Goal: Book appointment/travel/reservation

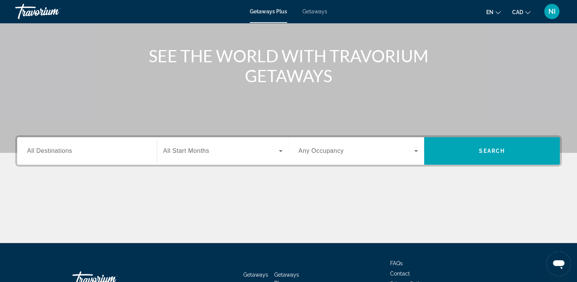
click at [81, 149] on input "Destination All Destinations" at bounding box center [87, 151] width 120 height 9
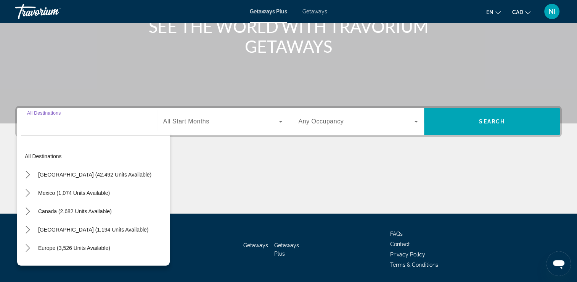
scroll to position [131, 0]
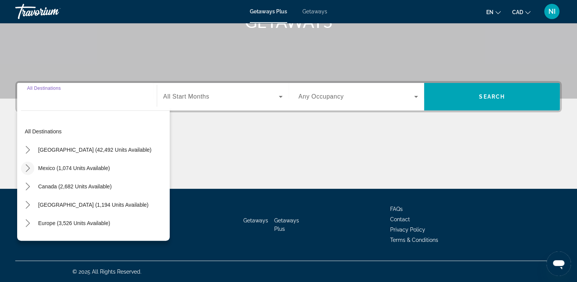
click at [30, 166] on icon "Toggle Mexico (1,074 units available) submenu" at bounding box center [28, 168] width 8 height 8
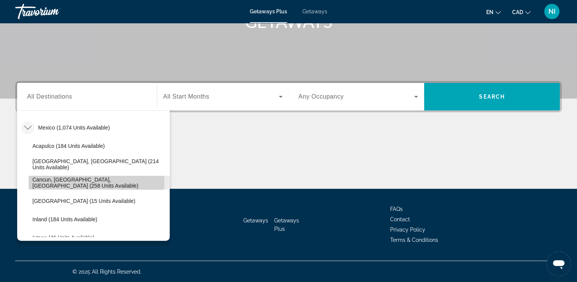
click at [45, 181] on span "Cancun, [GEOGRAPHIC_DATA], [GEOGRAPHIC_DATA] (258 units available)" at bounding box center [99, 182] width 134 height 12
type input "**********"
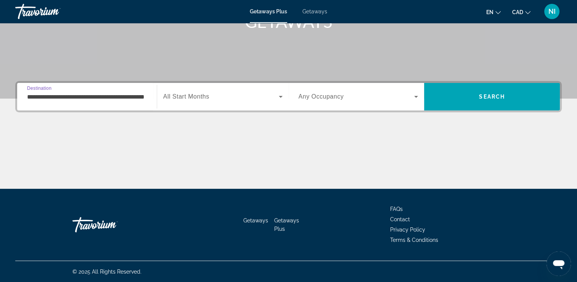
click at [196, 95] on span "All Start Months" at bounding box center [186, 96] width 46 height 6
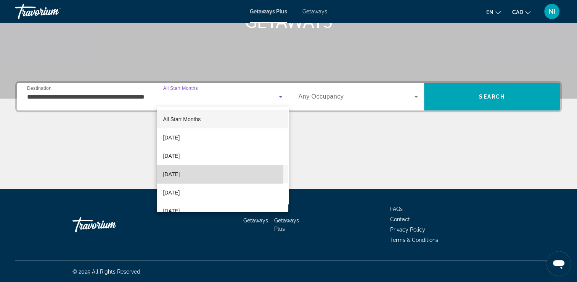
click at [174, 172] on span "[DATE]" at bounding box center [171, 173] width 17 height 9
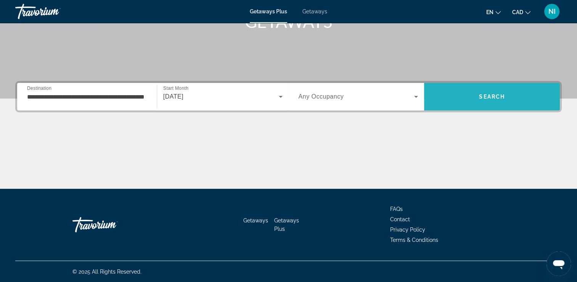
click at [491, 95] on span "Search" at bounding box center [492, 96] width 26 height 6
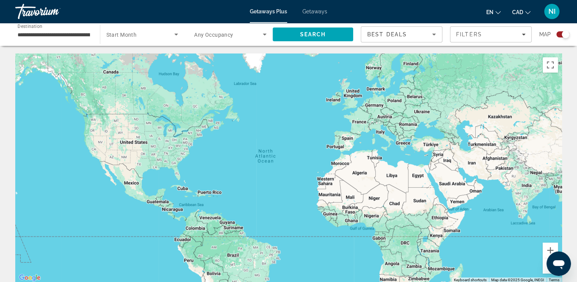
click at [313, 10] on span "Getaways" at bounding box center [315, 11] width 25 height 6
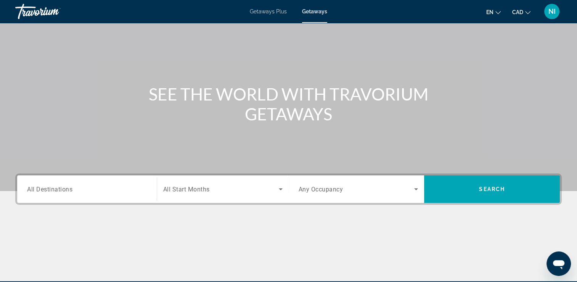
click at [61, 190] on span "All Destinations" at bounding box center [49, 188] width 45 height 7
click at [61, 190] on input "Destination All Destinations" at bounding box center [87, 189] width 120 height 9
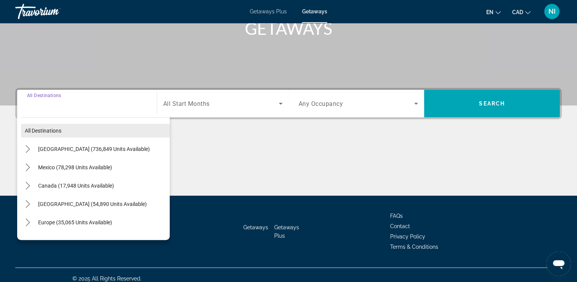
scroll to position [131, 0]
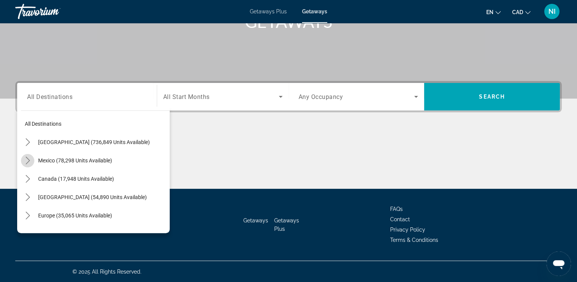
click at [27, 160] on icon "Toggle Mexico (78,298 units available) submenu" at bounding box center [28, 160] width 8 height 8
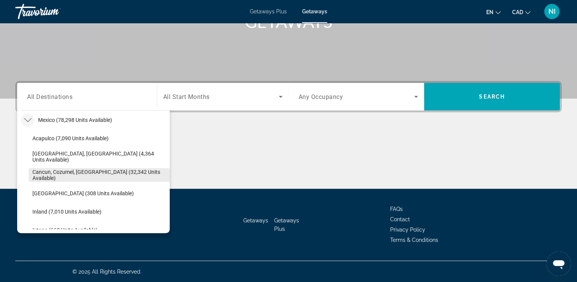
click at [48, 174] on span "Cancun, Cozumel, [GEOGRAPHIC_DATA] (32,342 units available)" at bounding box center [99, 175] width 134 height 12
type input "**********"
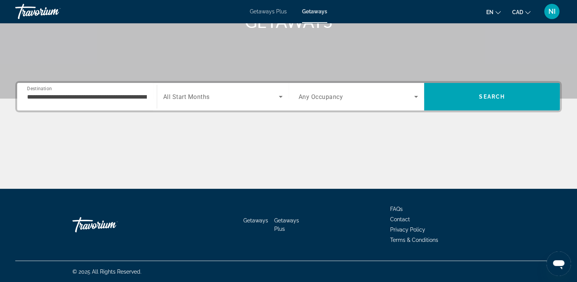
click at [206, 95] on span "All Start Months" at bounding box center [186, 96] width 47 height 7
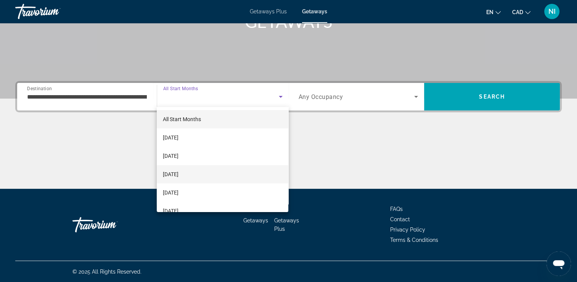
click at [179, 172] on span "[DATE]" at bounding box center [171, 173] width 16 height 9
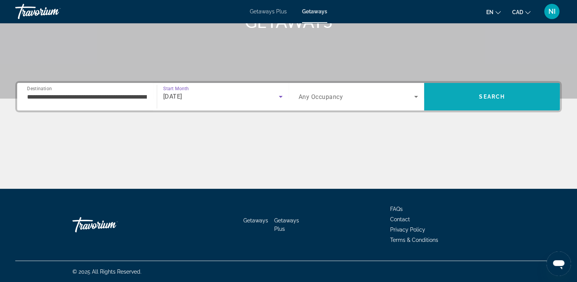
click at [508, 97] on span "Search" at bounding box center [492, 96] width 136 height 18
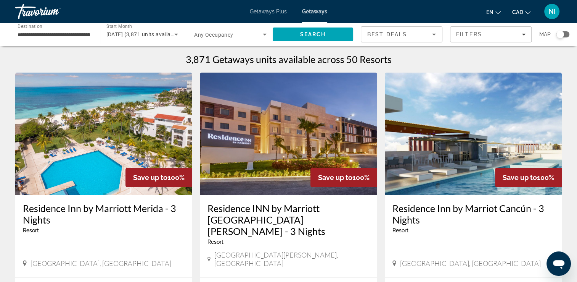
click at [434, 35] on icon "Sort by" at bounding box center [434, 34] width 9 height 9
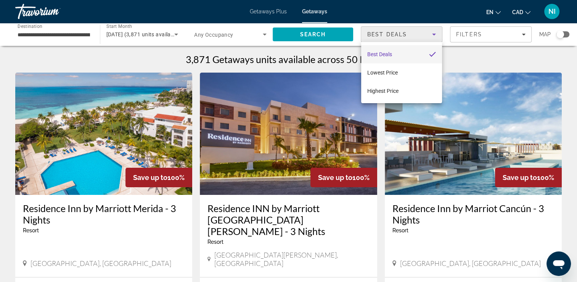
click at [480, 63] on div at bounding box center [288, 141] width 577 height 282
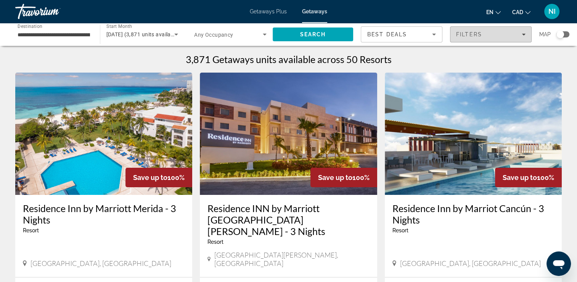
click at [525, 35] on icon "Filters" at bounding box center [524, 34] width 4 height 4
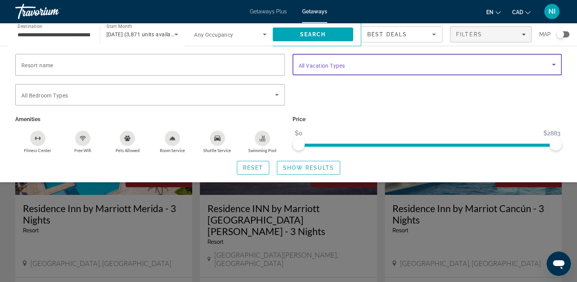
click at [338, 68] on span "Search widget" at bounding box center [426, 64] width 254 height 9
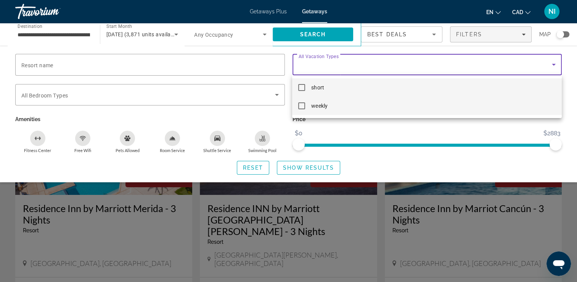
click at [299, 106] on mat-pseudo-checkbox at bounding box center [301, 105] width 7 height 7
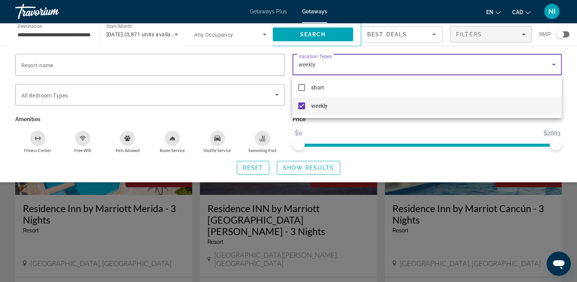
click at [294, 164] on div at bounding box center [288, 141] width 577 height 282
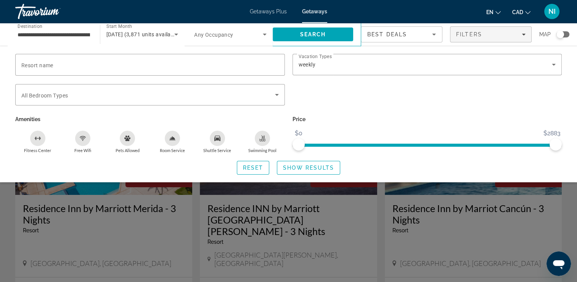
click at [298, 169] on span "Show Results" at bounding box center [308, 167] width 51 height 6
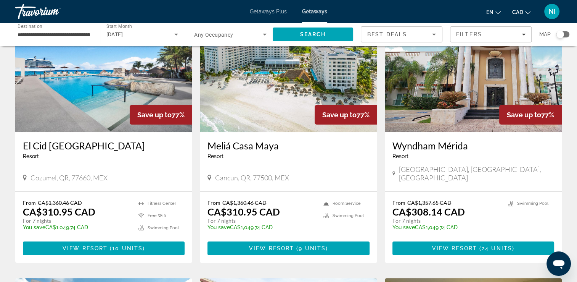
scroll to position [76, 0]
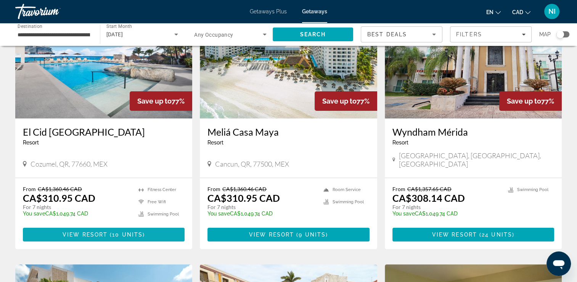
click at [90, 231] on span "View Resort" at bounding box center [85, 234] width 45 height 6
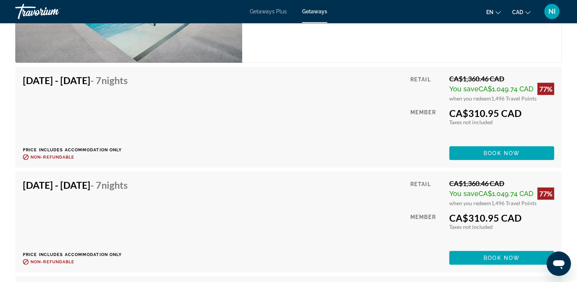
scroll to position [1633, 0]
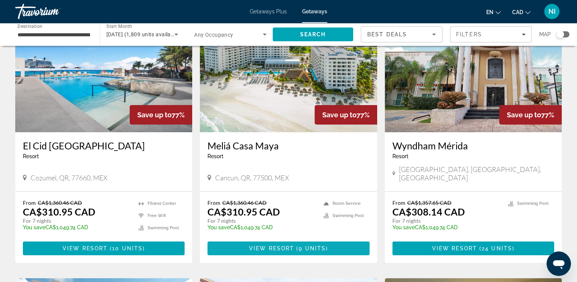
scroll to position [76, 0]
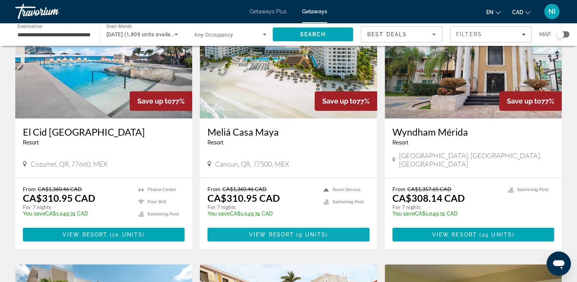
click at [277, 231] on span "View Resort" at bounding box center [271, 234] width 45 height 6
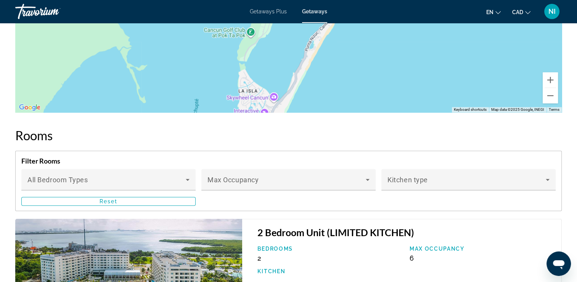
scroll to position [1161, 0]
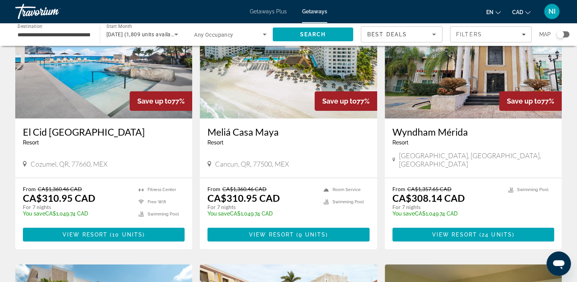
scroll to position [114, 0]
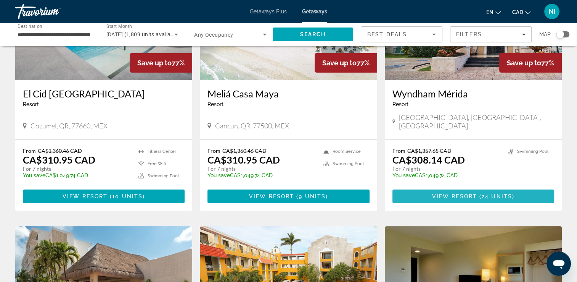
click at [464, 191] on span "Main content" at bounding box center [474, 196] width 162 height 18
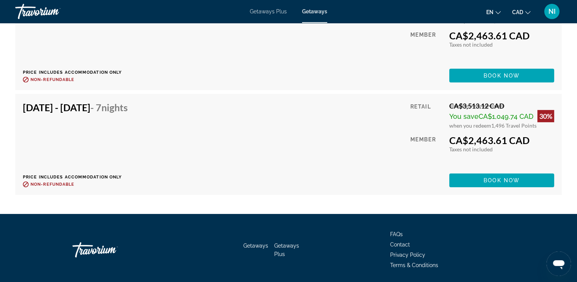
scroll to position [2442, 0]
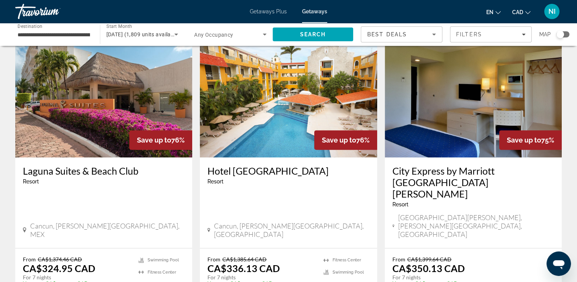
scroll to position [343, 0]
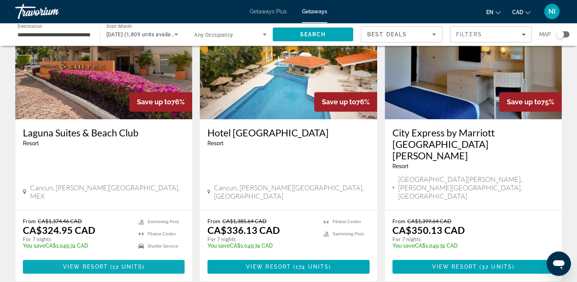
click at [70, 263] on span "View Resort" at bounding box center [85, 266] width 45 height 6
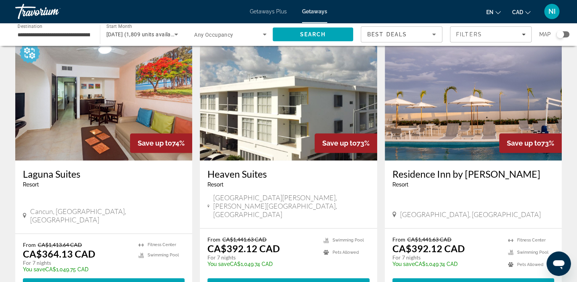
scroll to position [649, 0]
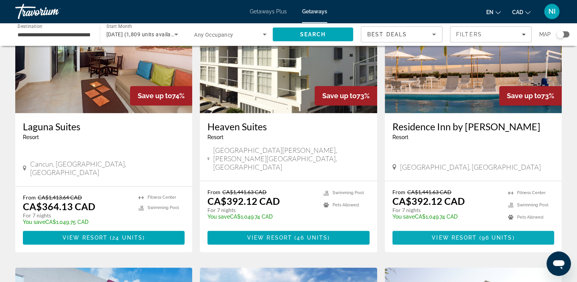
click at [454, 234] on span "View Resort" at bounding box center [454, 237] width 45 height 6
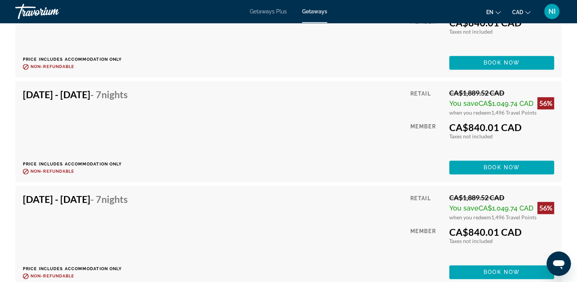
scroll to position [4041, 0]
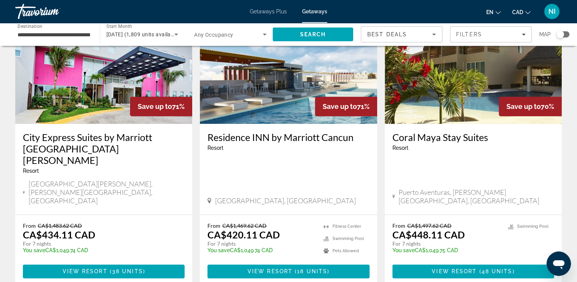
scroll to position [916, 0]
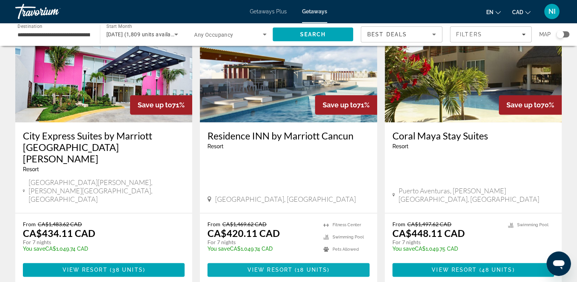
click at [277, 266] on span "View Resort" at bounding box center [270, 269] width 45 height 6
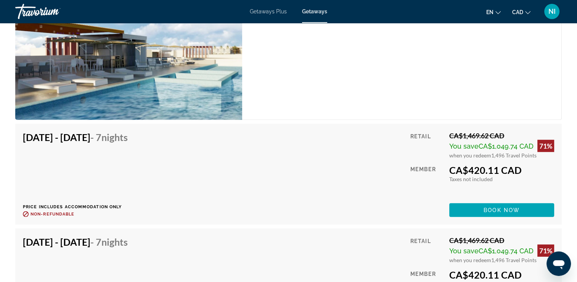
scroll to position [2089, 0]
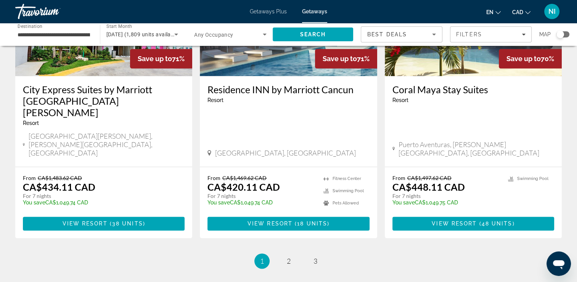
scroll to position [975, 0]
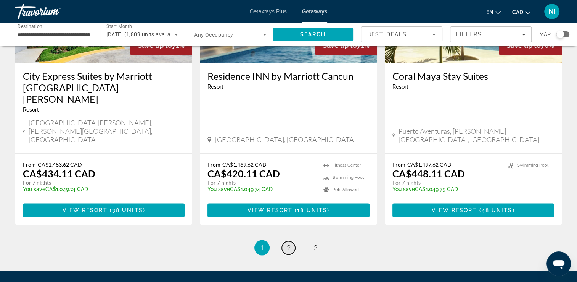
click at [285, 241] on link "page 2" at bounding box center [288, 247] width 13 height 13
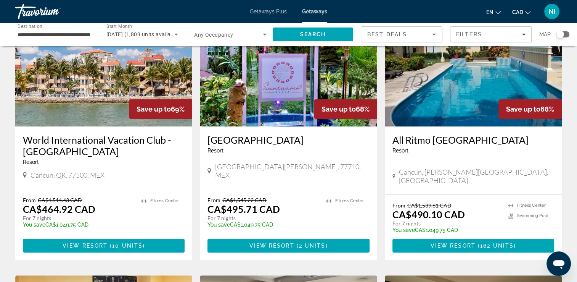
scroll to position [76, 0]
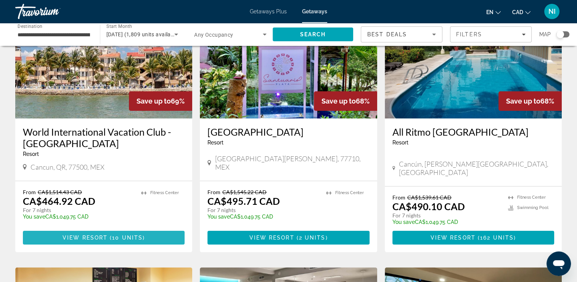
click at [85, 237] on span "View Resort" at bounding box center [85, 237] width 45 height 6
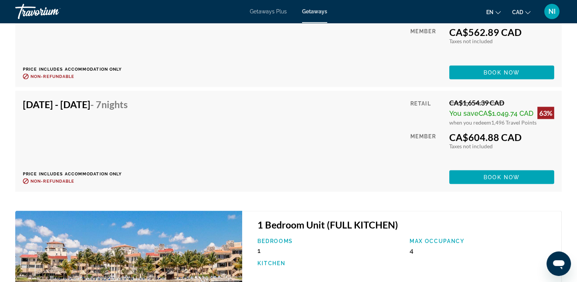
scroll to position [1488, 0]
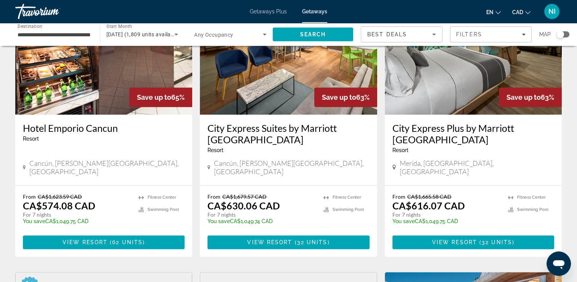
scroll to position [382, 0]
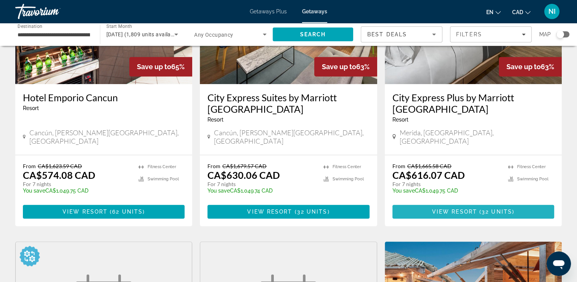
click at [463, 208] on span "View Resort" at bounding box center [454, 211] width 45 height 6
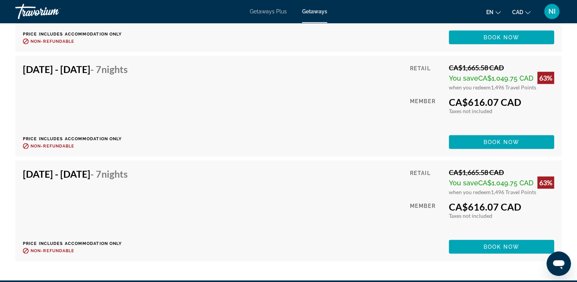
scroll to position [2342, 0]
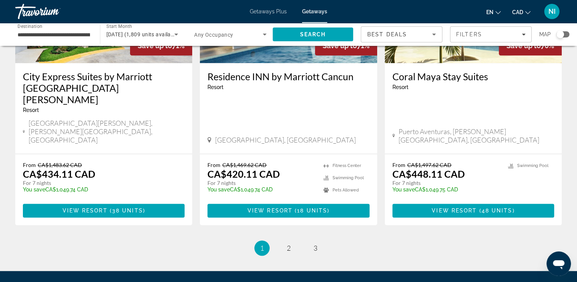
scroll to position [975, 0]
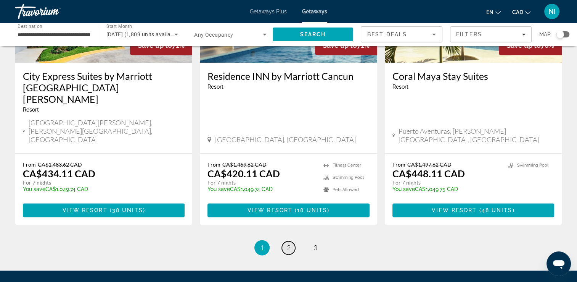
click at [286, 241] on link "page 2" at bounding box center [288, 247] width 13 height 13
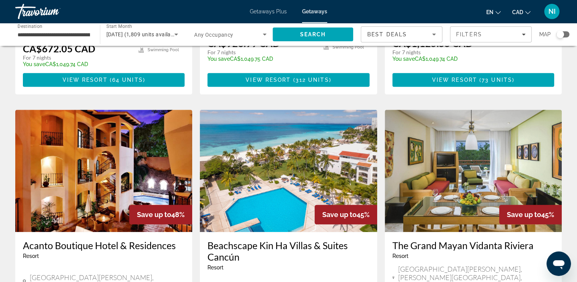
scroll to position [916, 0]
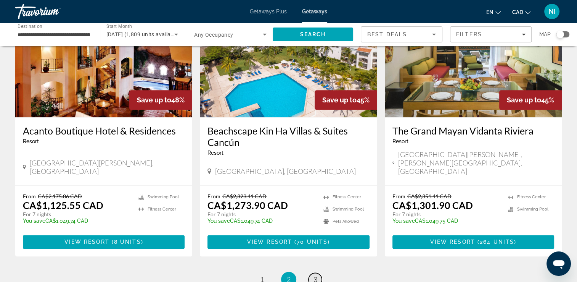
click at [313, 272] on link "page 3" at bounding box center [315, 278] width 13 height 13
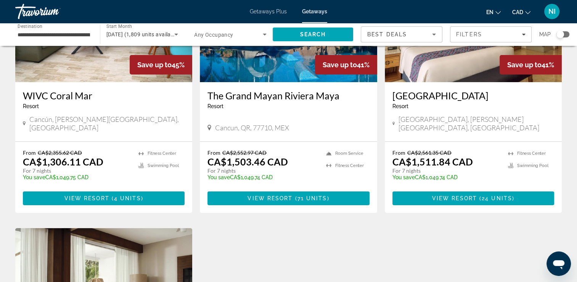
scroll to position [114, 0]
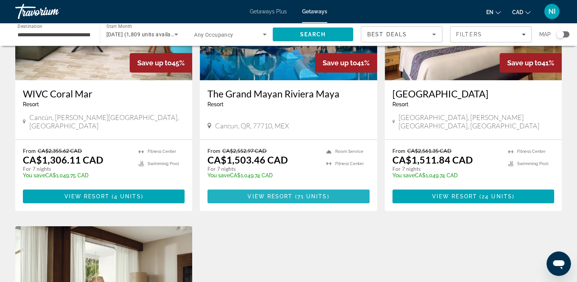
click at [270, 193] on span "View Resort" at bounding box center [270, 196] width 45 height 6
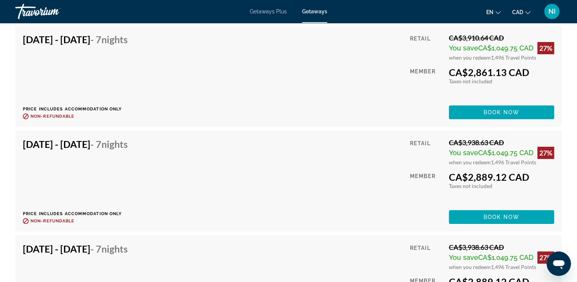
scroll to position [3013, 0]
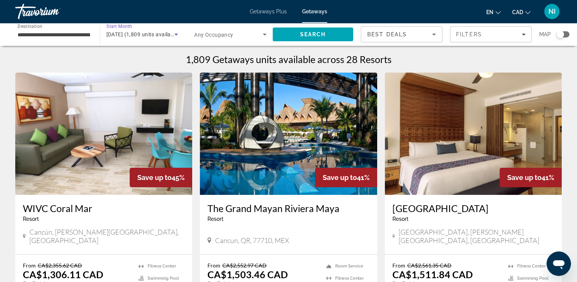
click at [132, 32] on span "[DATE] (1,809 units available)" at bounding box center [143, 34] width 74 height 6
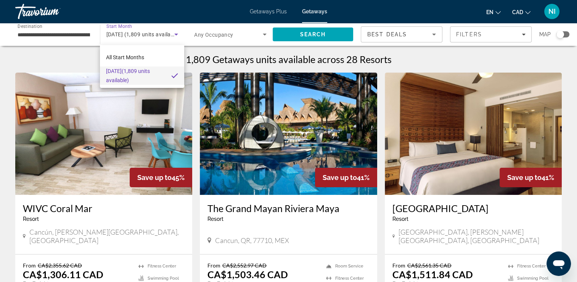
click at [143, 32] on div at bounding box center [288, 141] width 577 height 282
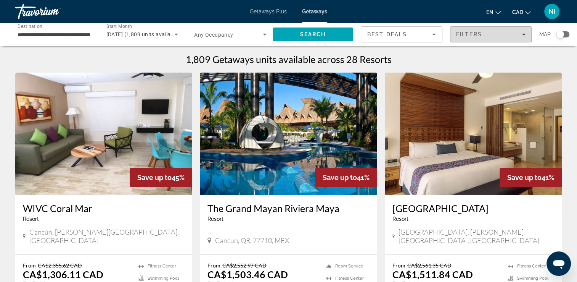
click at [491, 36] on div "Filters" at bounding box center [490, 34] width 69 height 6
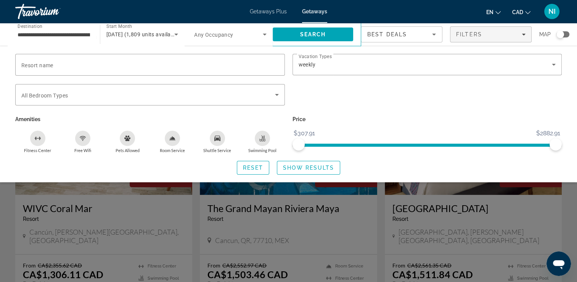
click at [145, 40] on div "[DATE] (1,809 units available)" at bounding box center [142, 34] width 72 height 21
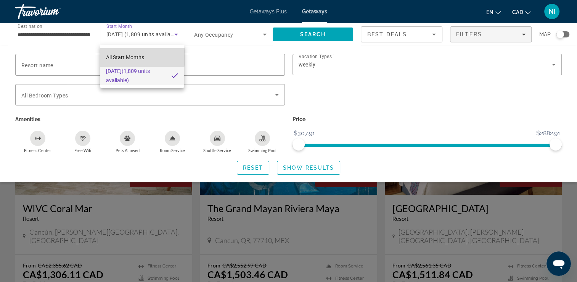
click at [130, 56] on span "All Start Months" at bounding box center [125, 57] width 38 height 6
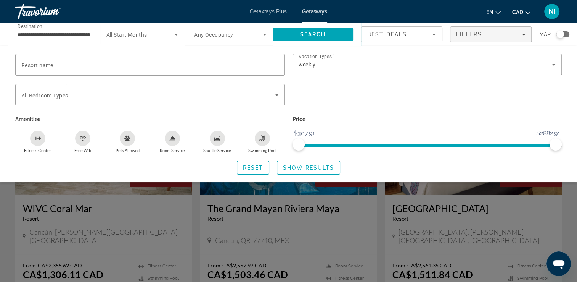
click at [140, 35] on span "All Start Months" at bounding box center [126, 35] width 41 height 6
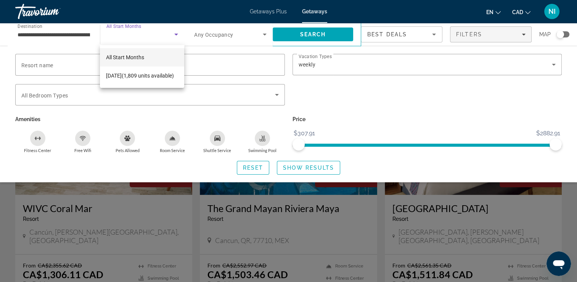
click at [128, 57] on span "All Start Months" at bounding box center [125, 57] width 38 height 6
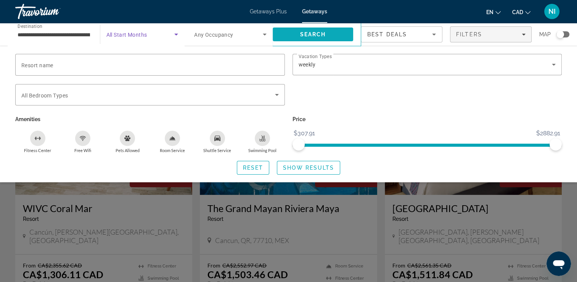
click at [308, 27] on span "Search" at bounding box center [313, 34] width 81 height 18
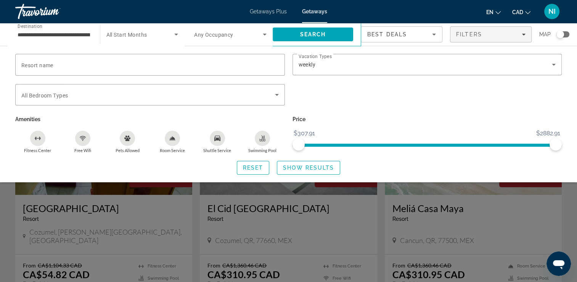
click at [114, 37] on span "All Start Months" at bounding box center [126, 35] width 41 height 6
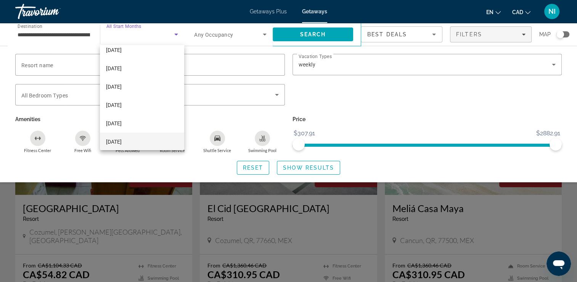
scroll to position [38, 0]
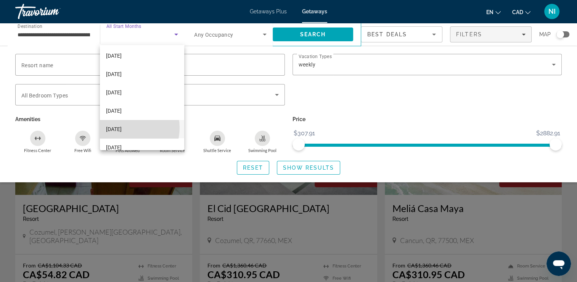
click at [122, 127] on span "[DATE]" at bounding box center [114, 128] width 16 height 9
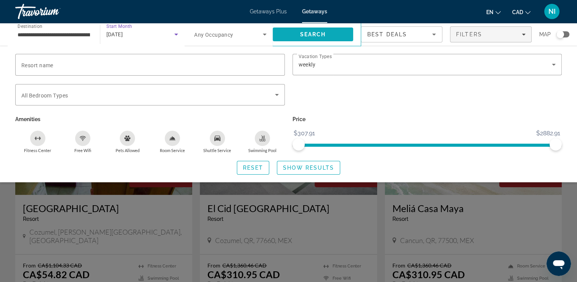
click at [307, 32] on span "Search" at bounding box center [313, 34] width 26 height 6
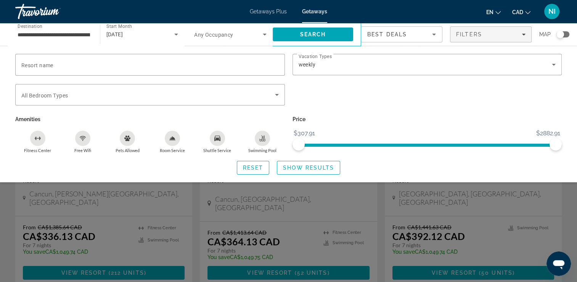
scroll to position [284, 0]
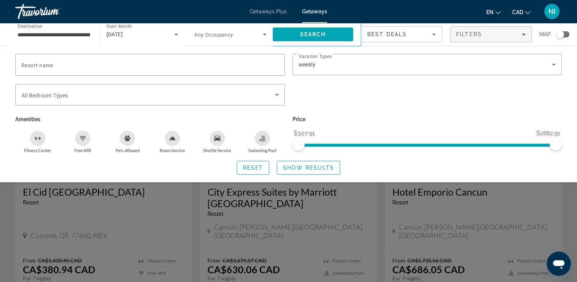
click at [371, 15] on div "en English Español Français Italiano Português русский CAD USD ($) MXN (Mex$) C…" at bounding box center [448, 11] width 227 height 16
click at [310, 172] on span "Search widget" at bounding box center [308, 167] width 63 height 18
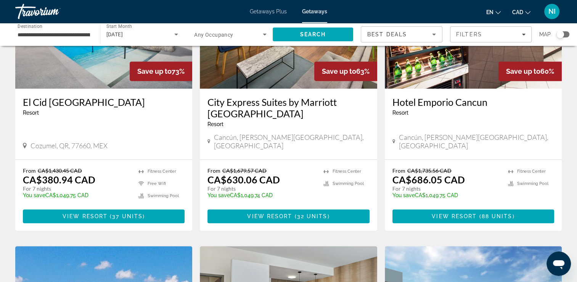
scroll to position [382, 0]
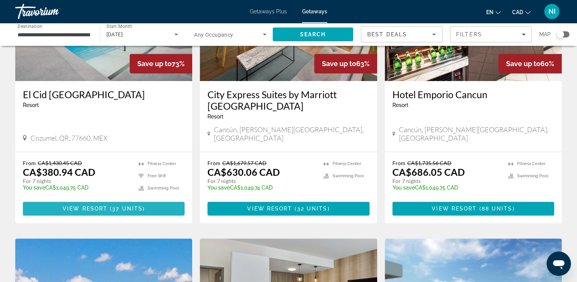
click at [82, 205] on span "View Resort" at bounding box center [85, 208] width 45 height 6
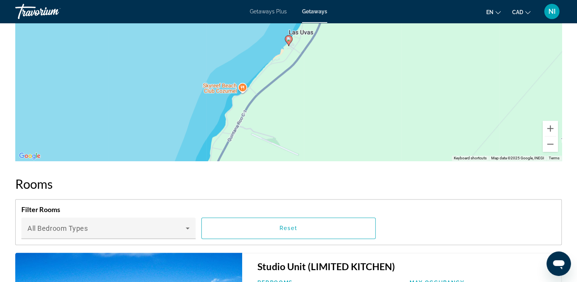
scroll to position [982, 0]
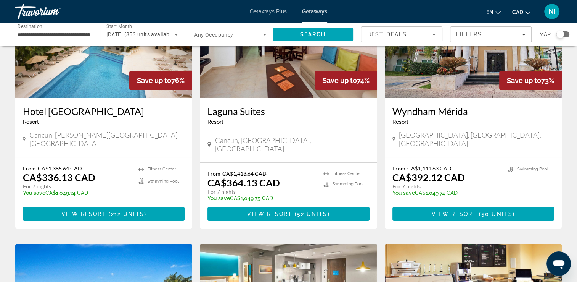
scroll to position [114, 0]
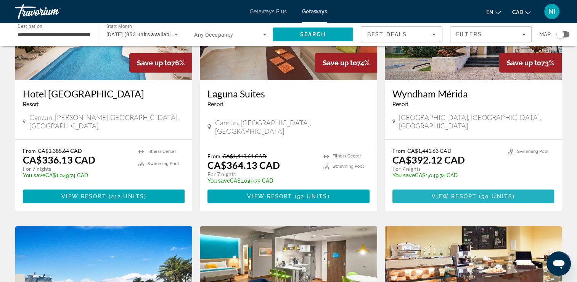
click at [496, 193] on span "50 units" at bounding box center [497, 196] width 31 height 6
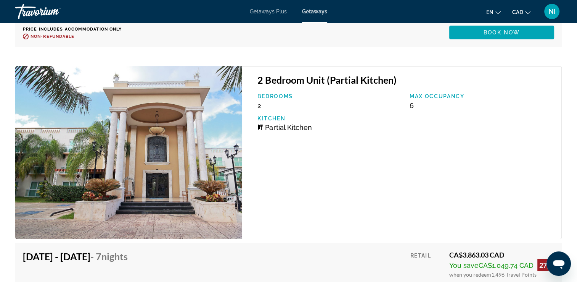
scroll to position [2633, 0]
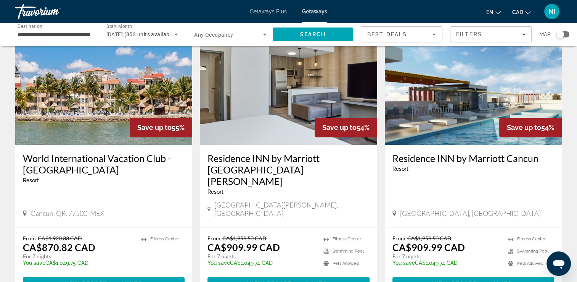
scroll to position [611, 0]
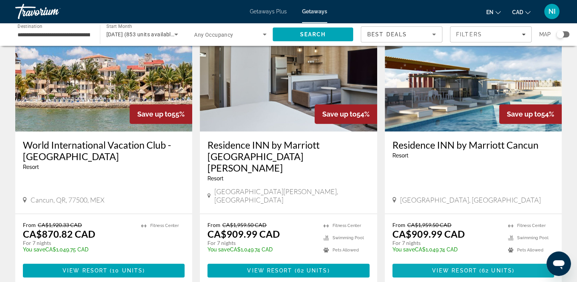
click at [455, 267] on span "View Resort" at bounding box center [454, 270] width 45 height 6
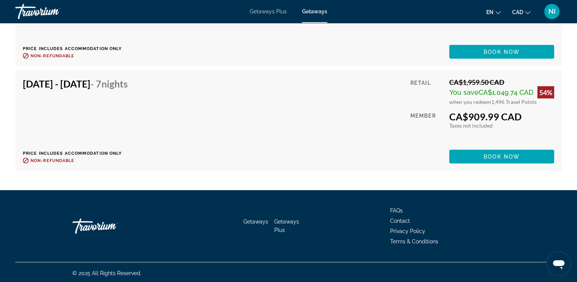
scroll to position [4353, 0]
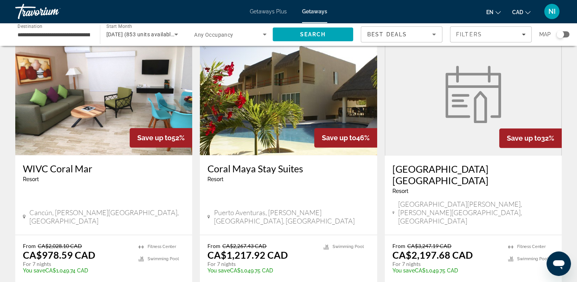
scroll to position [975, 0]
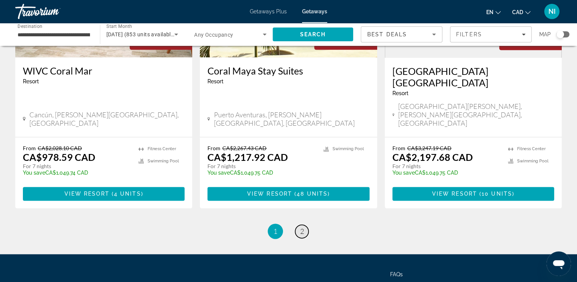
click at [303, 227] on span "2" at bounding box center [302, 231] width 4 height 8
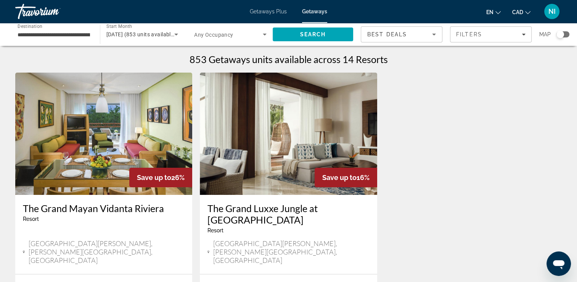
click at [115, 33] on span "[DATE] (853 units available)" at bounding box center [140, 34] width 69 height 6
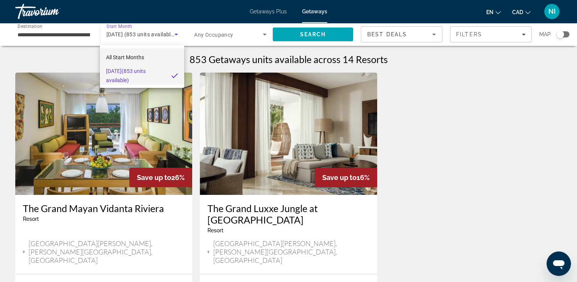
click at [113, 52] on mat-option "All Start Months" at bounding box center [142, 57] width 84 height 18
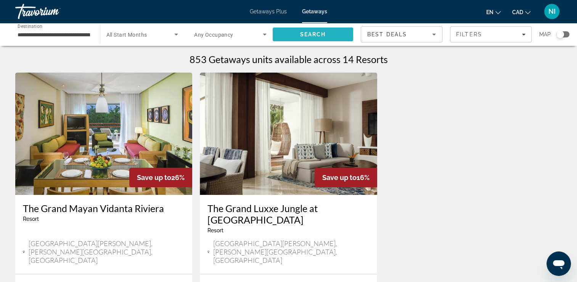
click at [319, 34] on span "Search" at bounding box center [313, 34] width 26 height 6
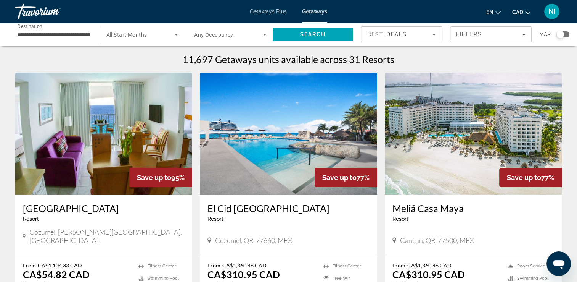
click at [125, 32] on span "All Start Months" at bounding box center [126, 35] width 41 height 6
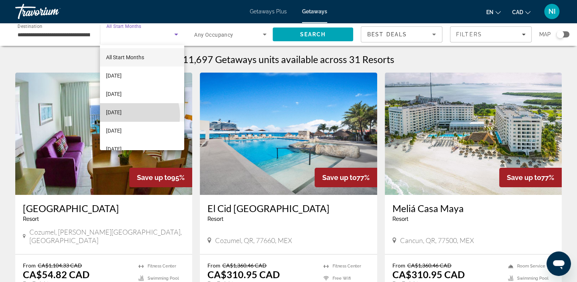
click at [122, 115] on span "[DATE]" at bounding box center [114, 112] width 16 height 9
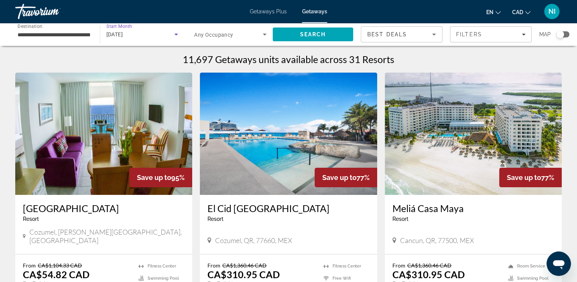
click at [60, 34] on input "**********" at bounding box center [54, 34] width 73 height 9
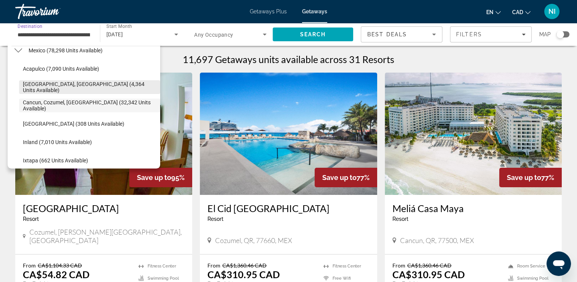
scroll to position [7, 0]
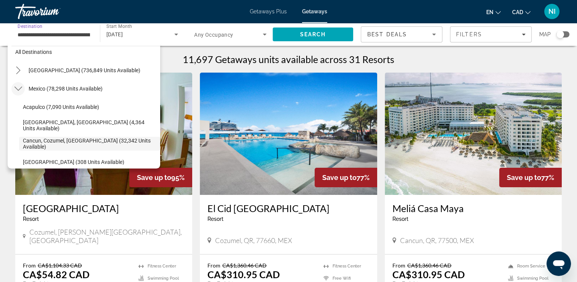
click at [20, 86] on icon "Toggle Mexico (78,298 units available) submenu" at bounding box center [19, 89] width 8 height 8
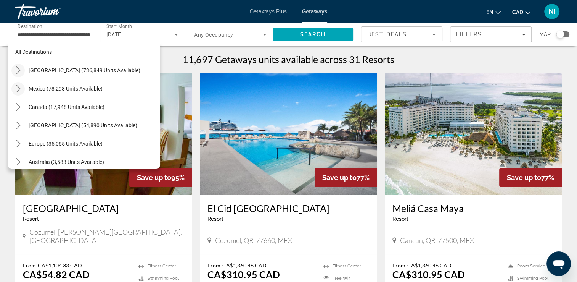
click at [18, 67] on icon "Toggle United States (736,849 units available) submenu" at bounding box center [19, 70] width 8 height 8
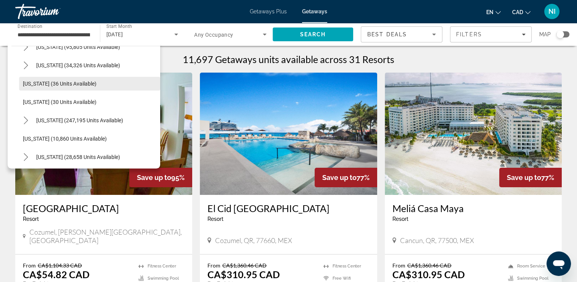
scroll to position [98, 0]
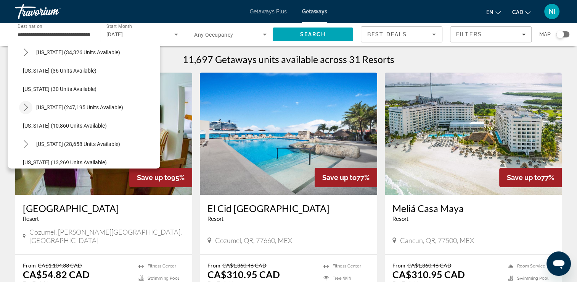
click at [24, 106] on icon "Toggle Florida (247,195 units available) submenu" at bounding box center [26, 107] width 8 height 8
click at [50, 123] on span "Orlando & Disney Area (96,125 units available)" at bounding box center [86, 126] width 110 height 6
type input "**********"
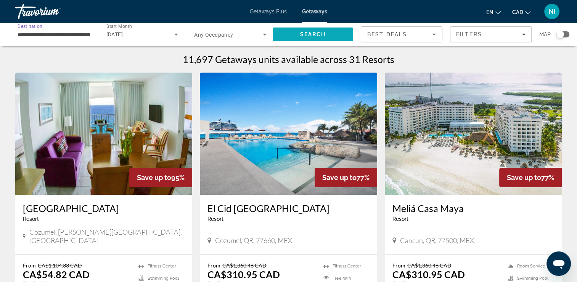
click at [314, 39] on span "Search" at bounding box center [313, 34] width 81 height 18
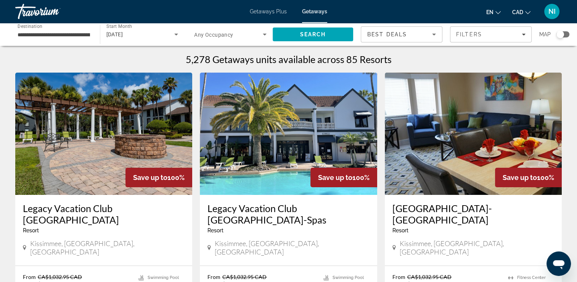
click at [250, 142] on img "Main content" at bounding box center [288, 134] width 177 height 122
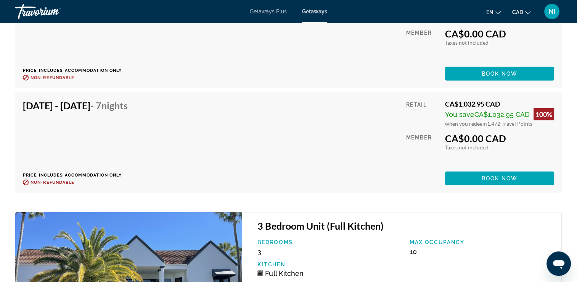
scroll to position [2099, 0]
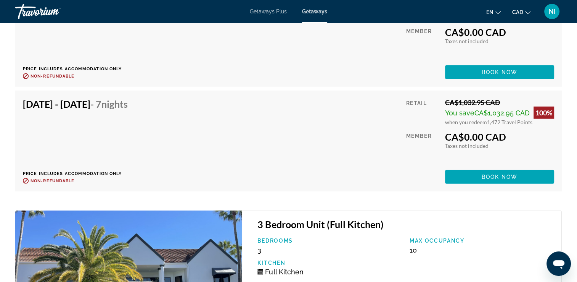
drag, startPoint x: 152, startPoint y: 96, endPoint x: 188, endPoint y: 97, distance: 36.3
click at [188, 98] on div "[DATE] - [DATE] - 7 Nights Price includes accommodation only Refundable until :…" at bounding box center [289, 140] width 532 height 85
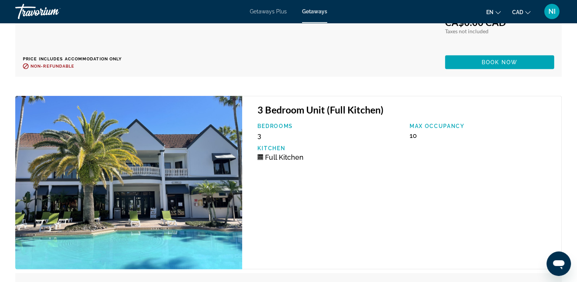
scroll to position [2252, 0]
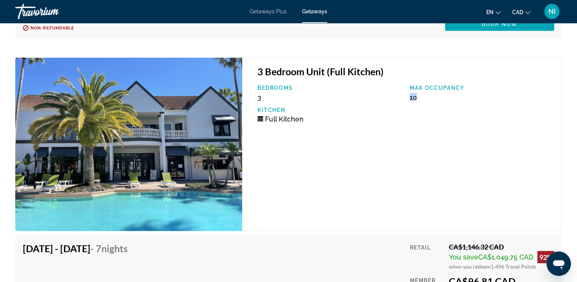
drag, startPoint x: 408, startPoint y: 89, endPoint x: 420, endPoint y: 90, distance: 11.9
click at [420, 90] on div "Max Occupancy 10" at bounding box center [482, 93] width 152 height 16
click at [305, 149] on div "3 Bedroom Unit (Full Kitchen) Bedrooms 3 Max Occupancy 10 Kitchen Full Kitchen" at bounding box center [402, 144] width 320 height 173
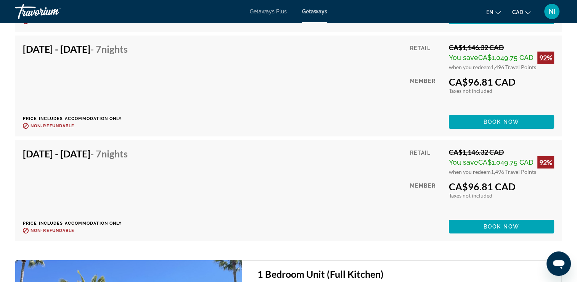
scroll to position [2557, 0]
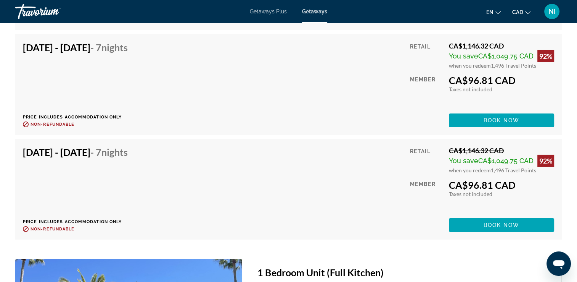
click at [331, 103] on div "[DATE] - [DATE] - 7 Nights Price includes accommodation only Refundable until :…" at bounding box center [289, 84] width 532 height 85
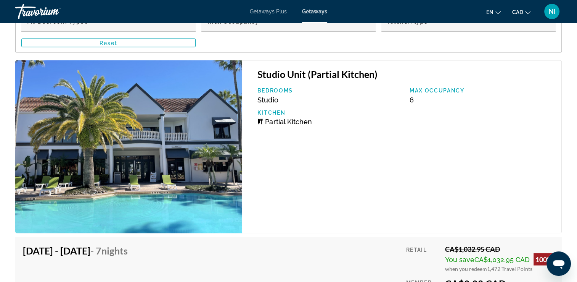
scroll to position [1527, 0]
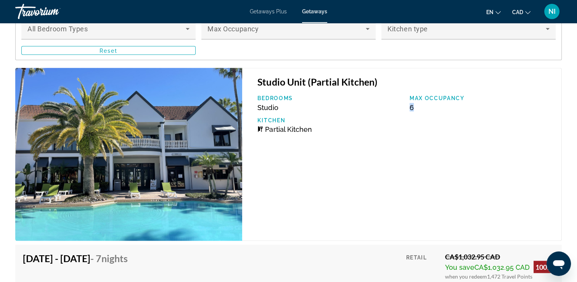
drag, startPoint x: 409, startPoint y: 98, endPoint x: 417, endPoint y: 98, distance: 7.3
click at [417, 98] on div "Max Occupancy 6" at bounding box center [482, 103] width 152 height 16
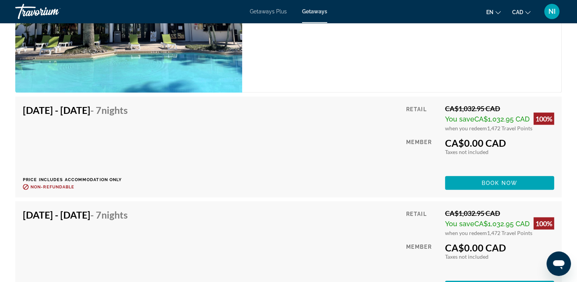
scroll to position [1679, 0]
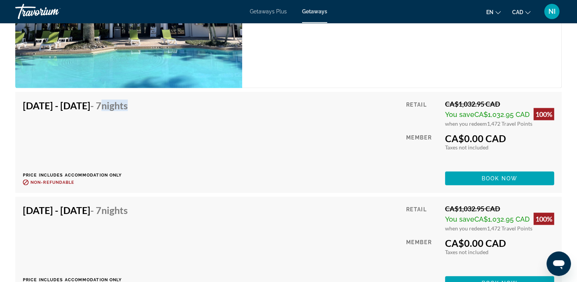
drag, startPoint x: 143, startPoint y: 100, endPoint x: 184, endPoint y: 100, distance: 40.5
click at [184, 100] on div "[DATE] - [DATE] - 7 Nights Price includes accommodation only Refundable until :…" at bounding box center [289, 142] width 532 height 85
drag, startPoint x: 462, startPoint y: 128, endPoint x: 487, endPoint y: 129, distance: 24.5
click at [487, 132] on div "CA$0.00 CAD" at bounding box center [499, 137] width 109 height 11
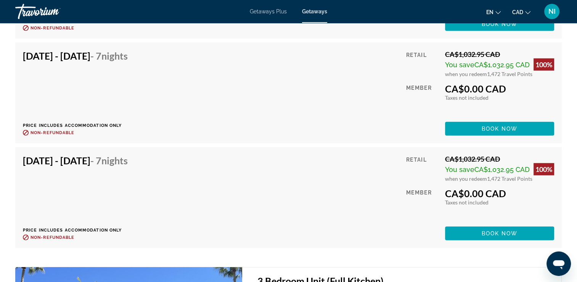
scroll to position [2061, 0]
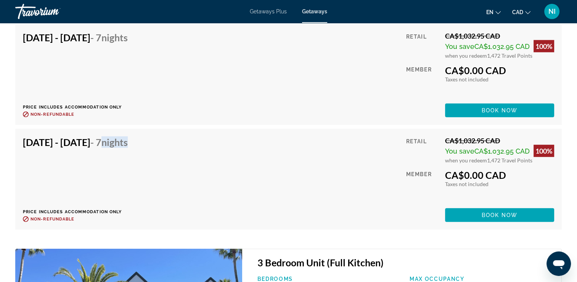
drag, startPoint x: 148, startPoint y: 134, endPoint x: 198, endPoint y: 134, distance: 50.0
click at [198, 136] on div "[DATE] - [DATE] - 7 Nights Price includes accommodation only Refundable until :…" at bounding box center [289, 178] width 532 height 85
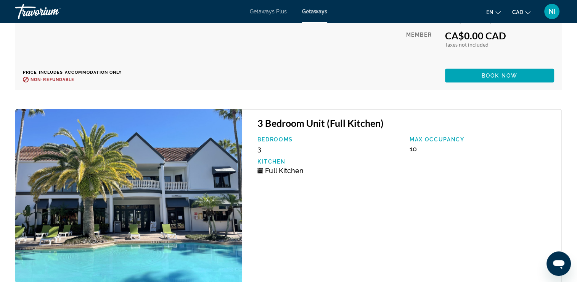
scroll to position [2213, 0]
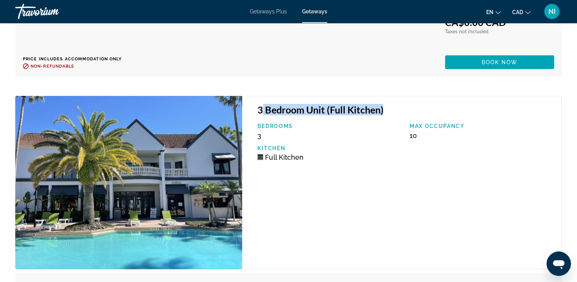
drag, startPoint x: 261, startPoint y: 100, endPoint x: 387, endPoint y: 101, distance: 126.3
click at [387, 104] on h3 "3 Bedroom Unit (Full Kitchen)" at bounding box center [406, 109] width 297 height 11
drag, startPoint x: 407, startPoint y: 128, endPoint x: 433, endPoint y: 129, distance: 25.6
click at [433, 129] on div "Max Occupancy 10" at bounding box center [482, 131] width 152 height 16
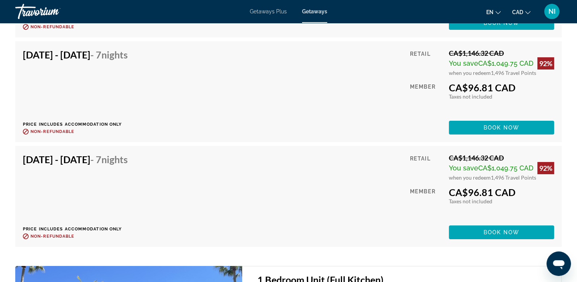
scroll to position [2557, 0]
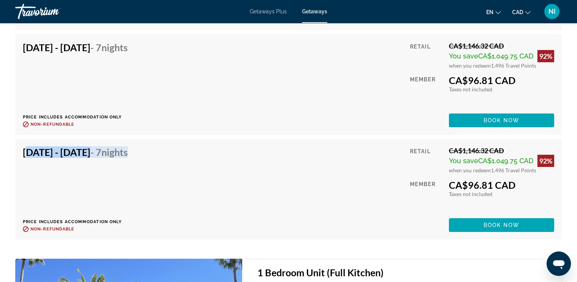
drag, startPoint x: 24, startPoint y: 142, endPoint x: 193, endPoint y: 142, distance: 169.1
click at [193, 146] on div "[DATE] - [DATE] - 7 Nights Price includes accommodation only Refundable until :…" at bounding box center [289, 188] width 532 height 85
drag, startPoint x: 449, startPoint y: 175, endPoint x: 518, endPoint y: 174, distance: 69.1
click at [518, 179] on div "CA$96.81 CAD" at bounding box center [501, 184] width 105 height 11
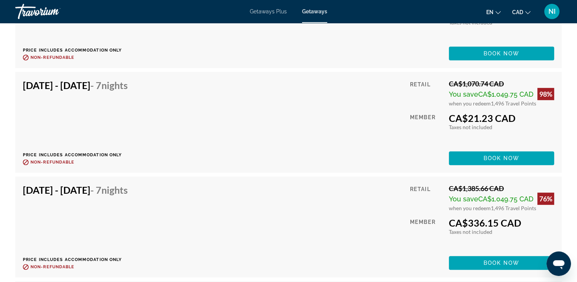
scroll to position [3168, 0]
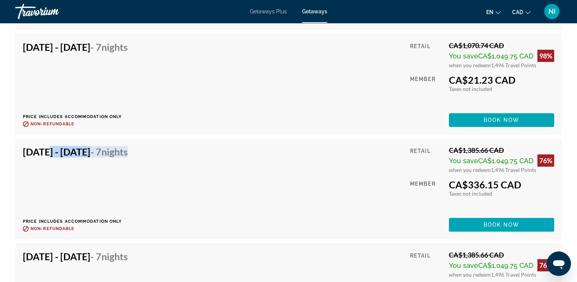
drag, startPoint x: 41, startPoint y: 141, endPoint x: 183, endPoint y: 144, distance: 141.6
click at [183, 146] on div "[DATE] - [DATE] - 7 Nights Price includes accommodation only Refundable until :…" at bounding box center [289, 188] width 532 height 85
drag, startPoint x: 463, startPoint y: 175, endPoint x: 524, endPoint y: 176, distance: 60.3
click at [524, 179] on div "CA$336.15 CAD" at bounding box center [501, 184] width 105 height 11
drag, startPoint x: 169, startPoint y: 143, endPoint x: 192, endPoint y: 143, distance: 22.5
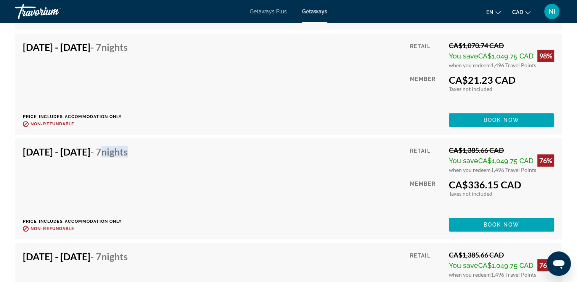
click at [192, 146] on div "[DATE] - [DATE] - 7 Nights Price includes accommodation only Refundable until :…" at bounding box center [289, 188] width 532 height 85
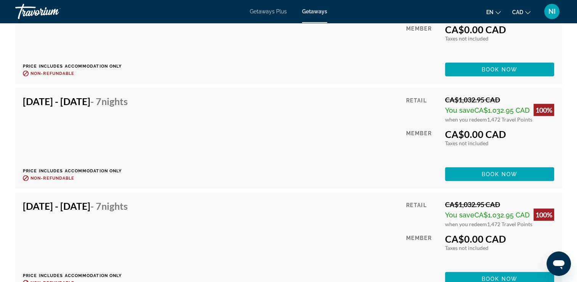
scroll to position [1921, 0]
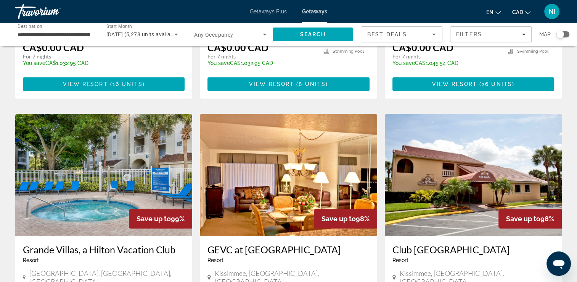
scroll to position [572, 0]
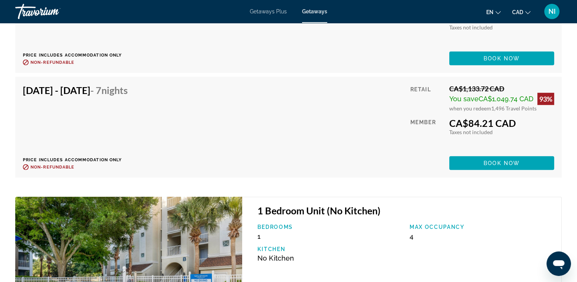
scroll to position [2252, 0]
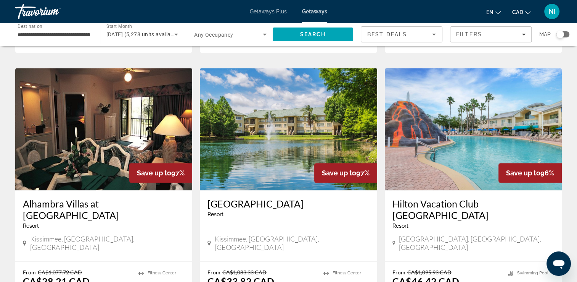
scroll to position [878, 0]
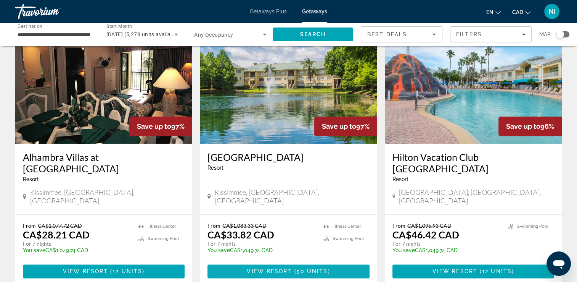
click at [298, 268] on span "50 units" at bounding box center [312, 271] width 31 height 6
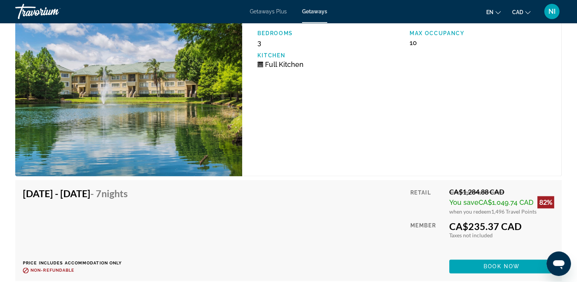
scroll to position [3893, 0]
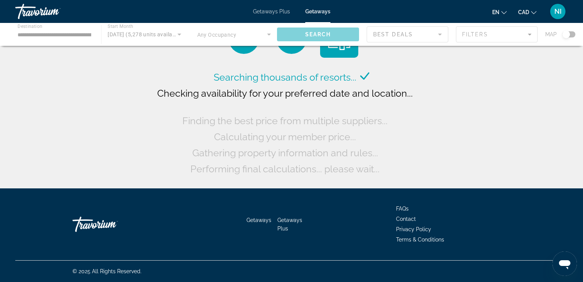
click at [24, 32] on div "Main content" at bounding box center [291, 34] width 583 height 23
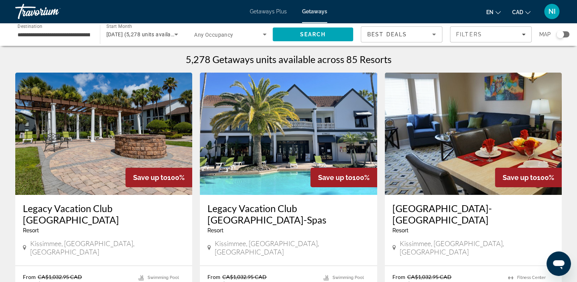
click at [38, 34] on input "**********" at bounding box center [54, 34] width 73 height 9
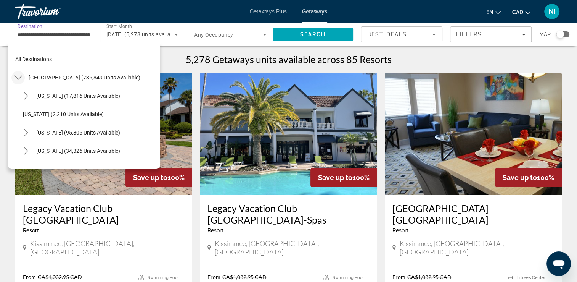
click at [15, 79] on icon "Toggle United States (736,849 units available) submenu" at bounding box center [19, 78] width 8 height 8
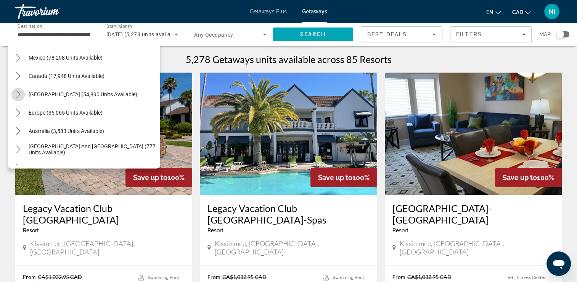
click at [16, 95] on icon "Toggle Caribbean & Atlantic Islands (54,890 units available) submenu" at bounding box center [19, 94] width 8 height 8
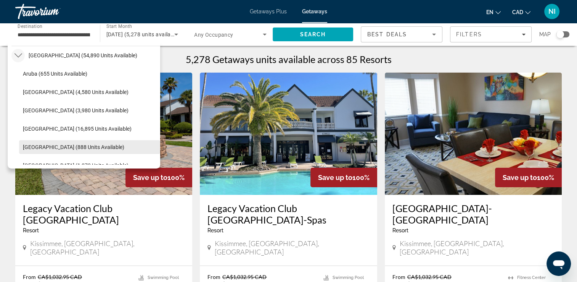
click at [42, 147] on span "[GEOGRAPHIC_DATA] (888 units available)" at bounding box center [74, 147] width 102 height 6
type input "**********"
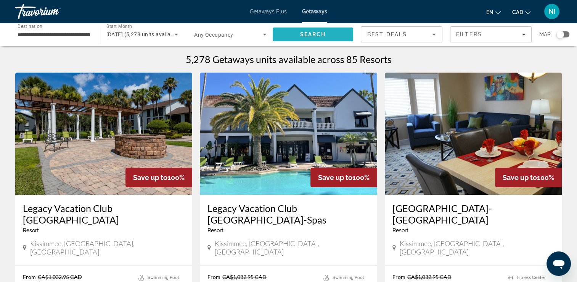
click at [319, 31] on span "Search" at bounding box center [313, 34] width 26 height 6
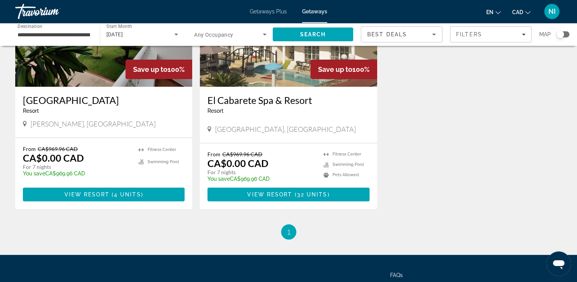
scroll to position [153, 0]
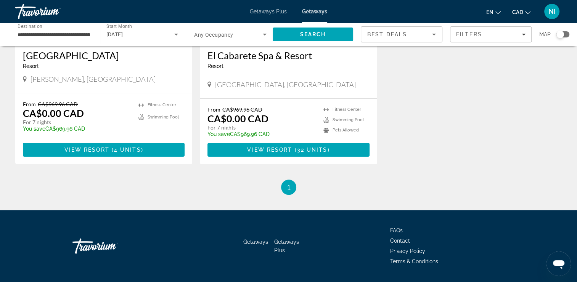
click at [266, 150] on span "View Resort" at bounding box center [269, 150] width 45 height 6
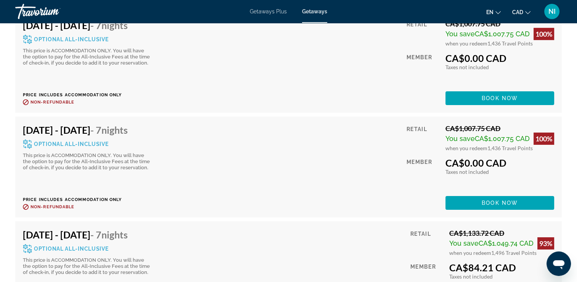
scroll to position [2671, 0]
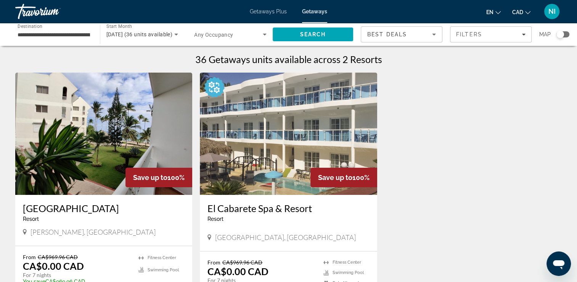
scroll to position [174, 0]
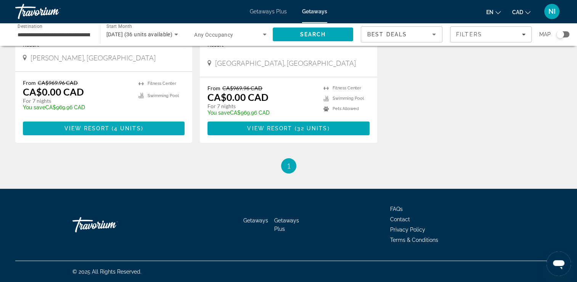
click at [56, 125] on span "Main content" at bounding box center [104, 128] width 162 height 18
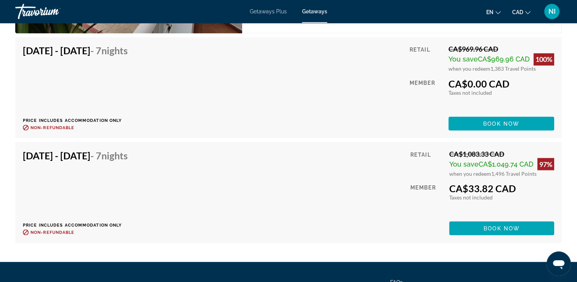
scroll to position [1374, 0]
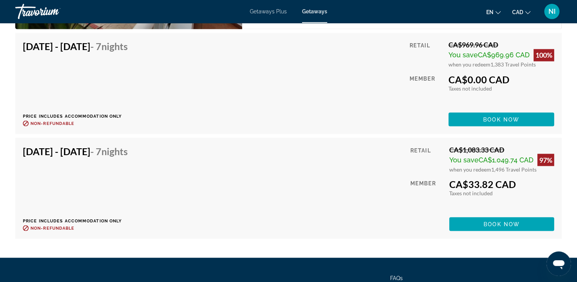
drag, startPoint x: 152, startPoint y: 143, endPoint x: 200, endPoint y: 143, distance: 47.7
click at [200, 145] on div "[DATE] - [DATE] - 7 Nights Price includes accommodation only Refundable until :…" at bounding box center [289, 187] width 532 height 85
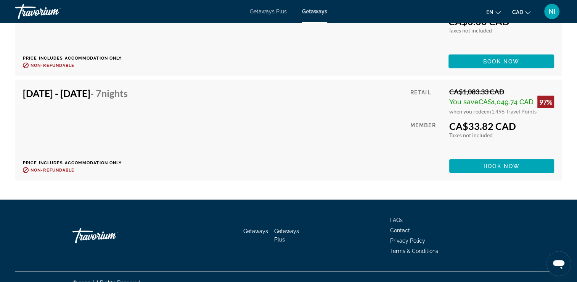
scroll to position [1436, 0]
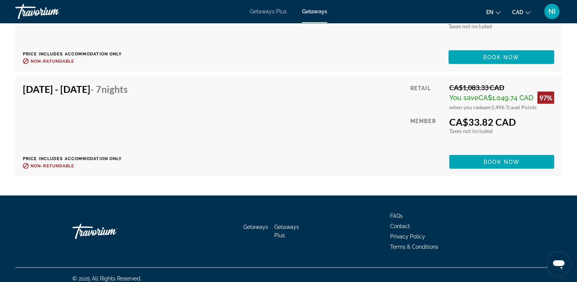
click at [319, 8] on span "Getaways" at bounding box center [314, 11] width 25 height 6
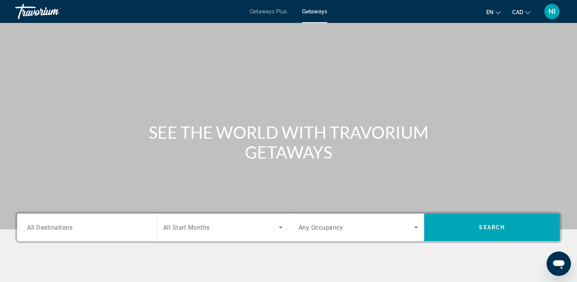
click at [48, 227] on span "All Destinations" at bounding box center [49, 226] width 45 height 7
click at [48, 227] on input "Destination All Destinations" at bounding box center [87, 227] width 120 height 9
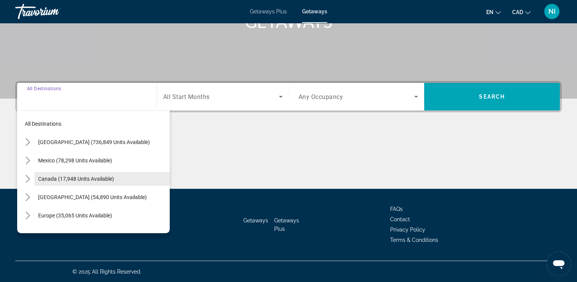
scroll to position [38, 0]
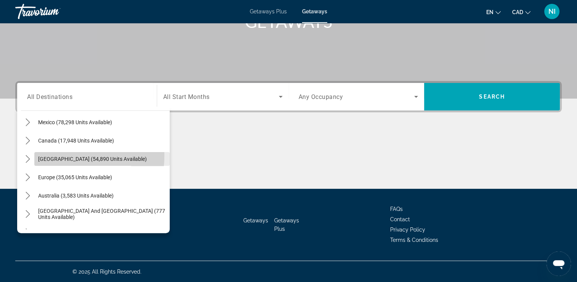
click at [51, 156] on span "[GEOGRAPHIC_DATA] (54,890 units available)" at bounding box center [92, 159] width 109 height 6
type input "**********"
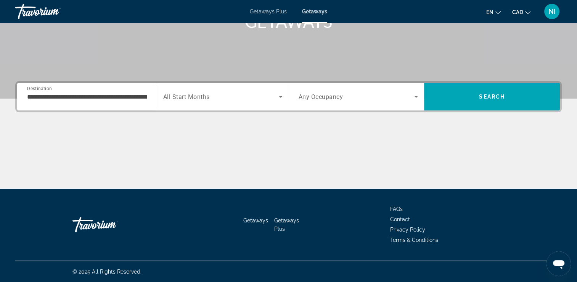
click at [172, 97] on span "All Start Months" at bounding box center [186, 96] width 47 height 7
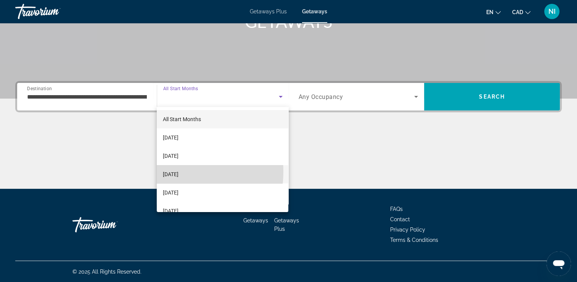
click at [174, 171] on span "[DATE]" at bounding box center [171, 173] width 16 height 9
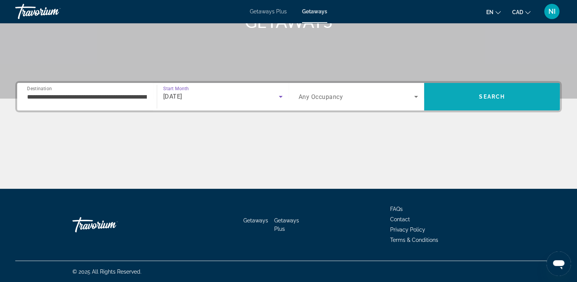
click at [499, 94] on span "Search" at bounding box center [492, 96] width 26 height 6
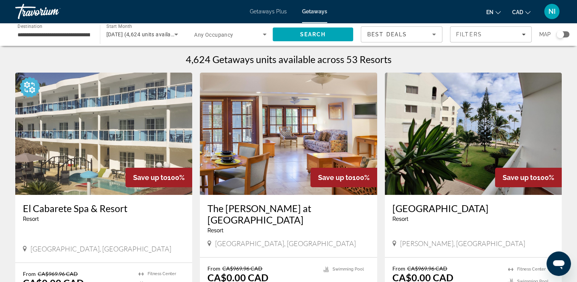
click at [417, 37] on div "Best Deals" at bounding box center [400, 34] width 65 height 9
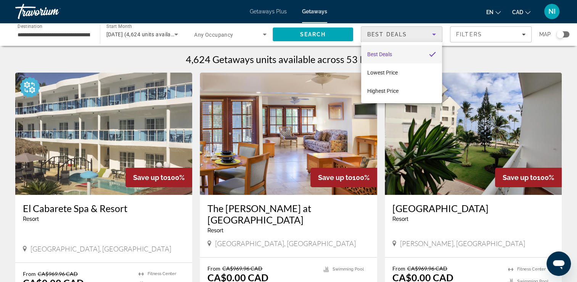
click at [483, 64] on div at bounding box center [288, 141] width 577 height 282
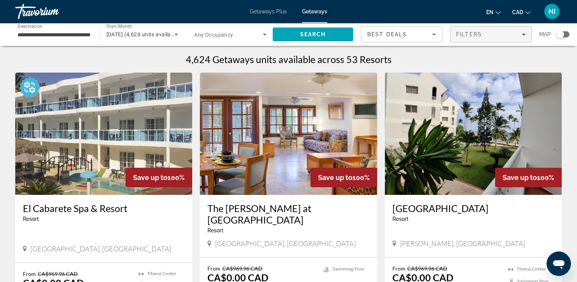
click at [479, 39] on span "Filters" at bounding box center [491, 34] width 81 height 18
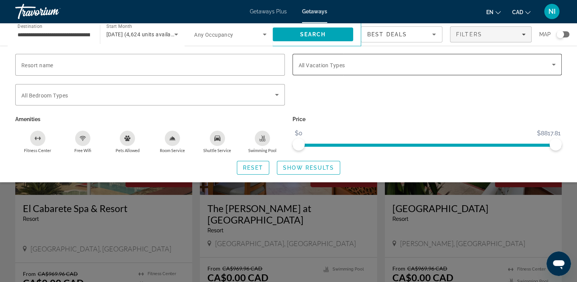
click at [377, 71] on div "Search widget" at bounding box center [428, 64] width 258 height 21
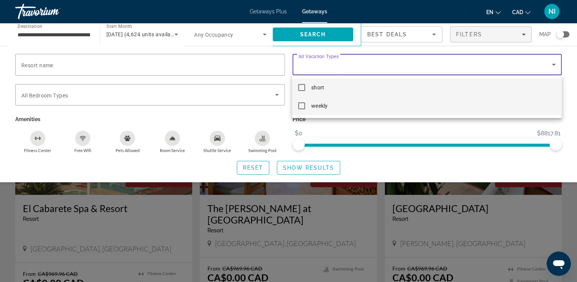
click at [304, 106] on mat-pseudo-checkbox at bounding box center [301, 105] width 7 height 7
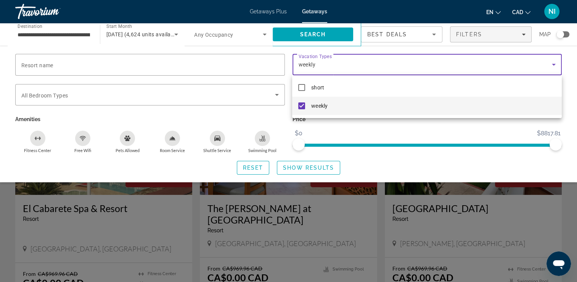
click at [342, 129] on div at bounding box center [288, 141] width 577 height 282
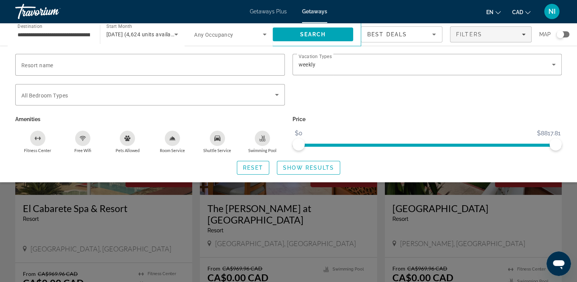
click at [246, 35] on span "Search widget" at bounding box center [228, 34] width 69 height 9
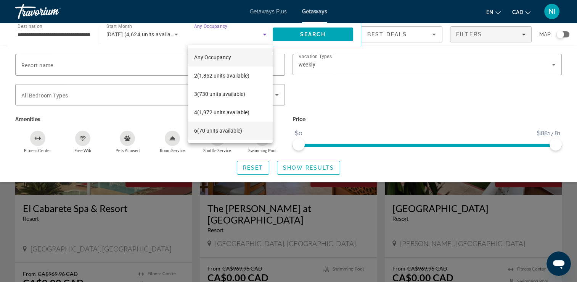
click at [208, 131] on span "6 (70 units available)" at bounding box center [218, 130] width 48 height 9
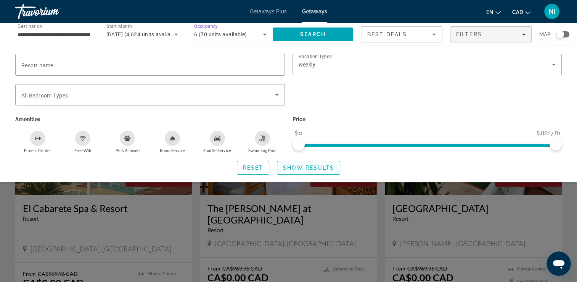
click at [308, 164] on span "Show Results" at bounding box center [308, 167] width 51 height 6
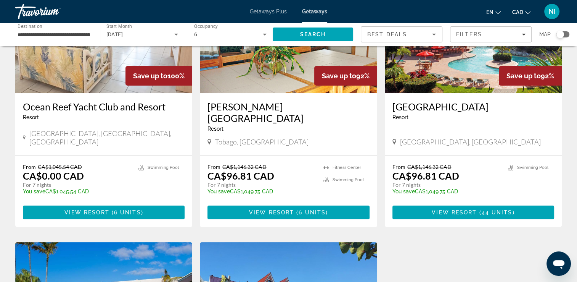
scroll to position [114, 0]
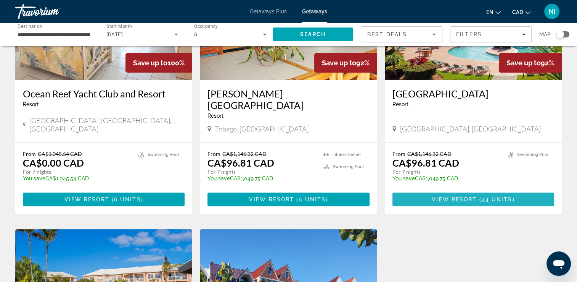
click at [460, 190] on span "Main content" at bounding box center [474, 199] width 162 height 18
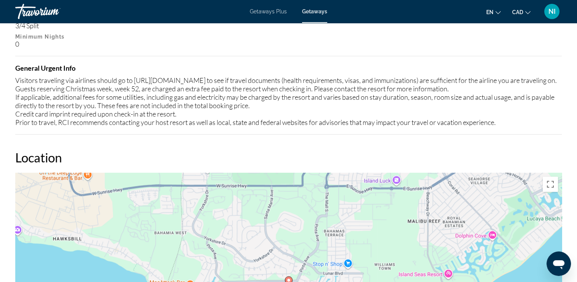
scroll to position [823, 0]
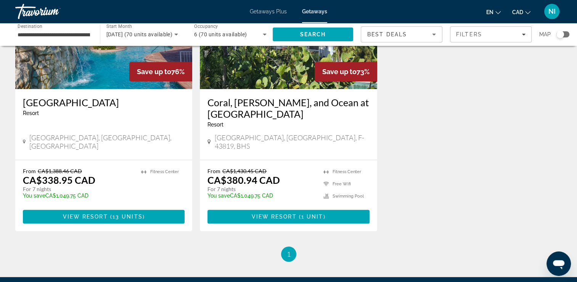
scroll to position [382, 0]
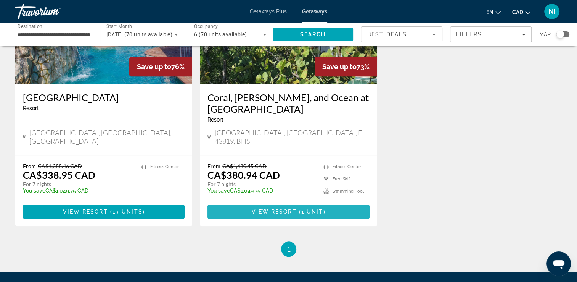
click at [282, 208] on span "View Resort" at bounding box center [273, 211] width 45 height 6
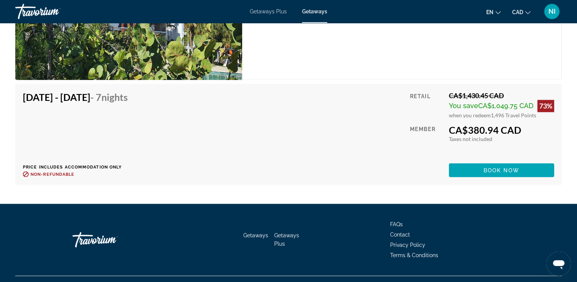
scroll to position [1298, 0]
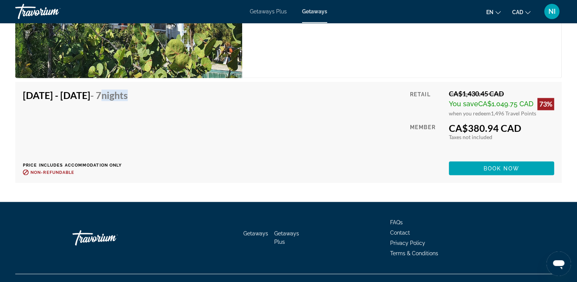
drag, startPoint x: 150, startPoint y: 83, endPoint x: 190, endPoint y: 83, distance: 40.5
click at [190, 89] on div "[DATE] - [DATE] - 7 Nights Price includes accommodation only Refundable until :…" at bounding box center [289, 131] width 532 height 85
drag, startPoint x: 450, startPoint y: 116, endPoint x: 524, endPoint y: 116, distance: 73.7
click at [524, 122] on div "CA$380.94 CAD" at bounding box center [501, 127] width 105 height 11
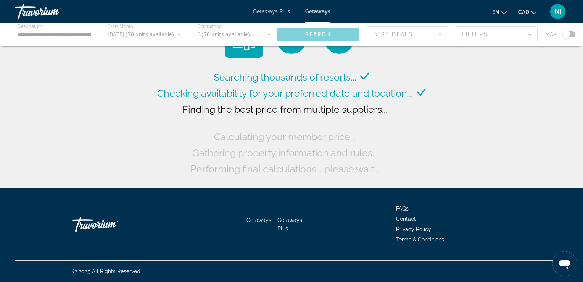
click at [42, 28] on div "Main content" at bounding box center [291, 34] width 583 height 23
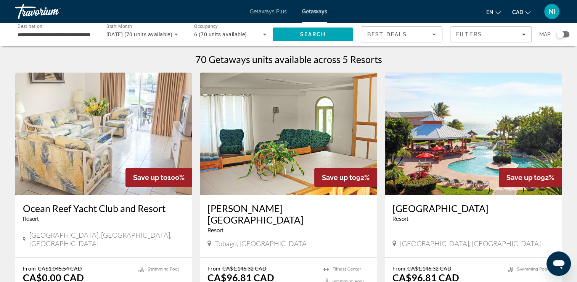
click at [58, 34] on input "**********" at bounding box center [54, 34] width 73 height 9
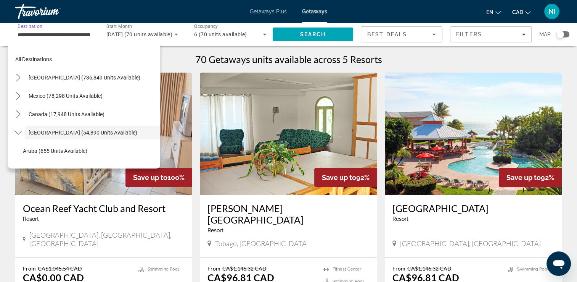
scroll to position [27, 0]
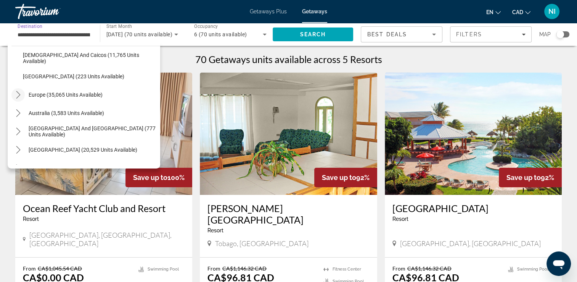
click at [17, 95] on icon "Toggle Europe (35,065 units available) submenu" at bounding box center [19, 95] width 8 height 8
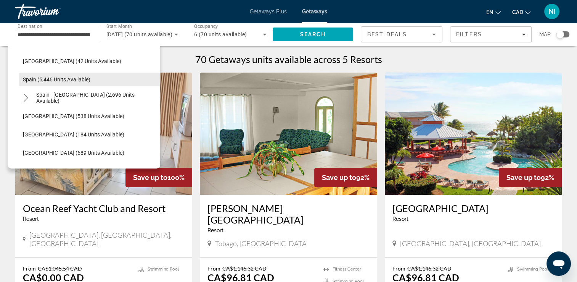
scroll to position [639, 0]
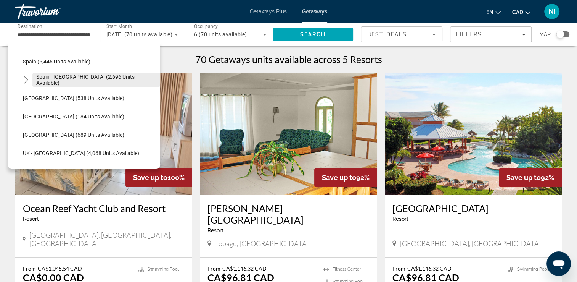
click at [68, 79] on span "Spain - [GEOGRAPHIC_DATA] (2,696 units available)" at bounding box center [96, 80] width 120 height 12
type input "**********"
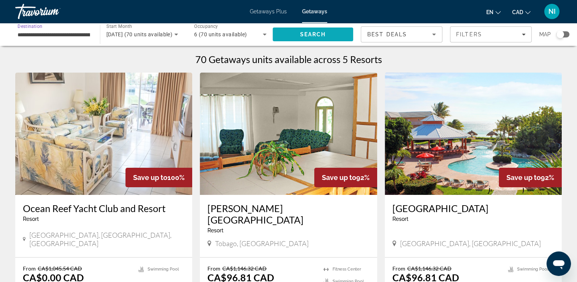
click at [319, 37] on span "Search" at bounding box center [313, 34] width 81 height 18
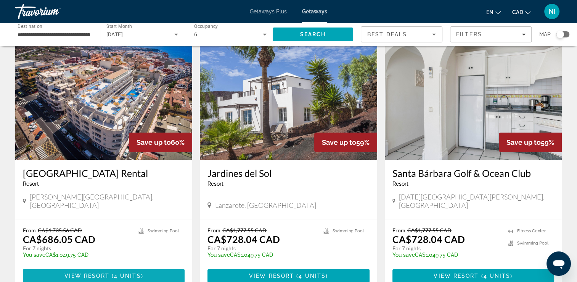
scroll to position [76, 0]
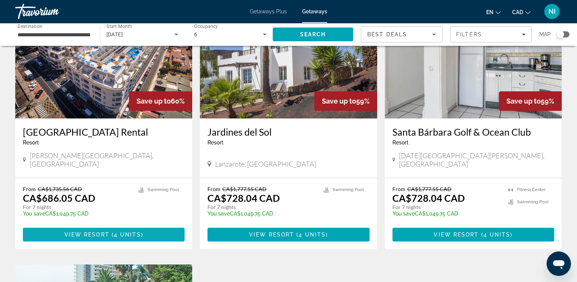
click at [89, 231] on span "View Resort" at bounding box center [86, 234] width 45 height 6
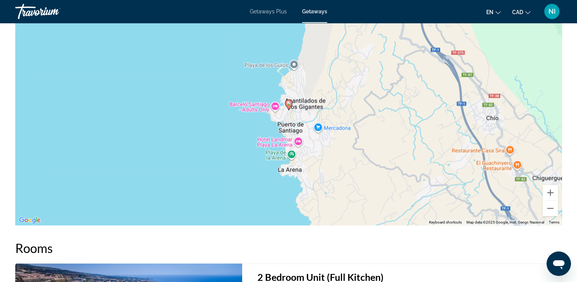
scroll to position [914, 0]
